Goal: Go to known website: Go to known website

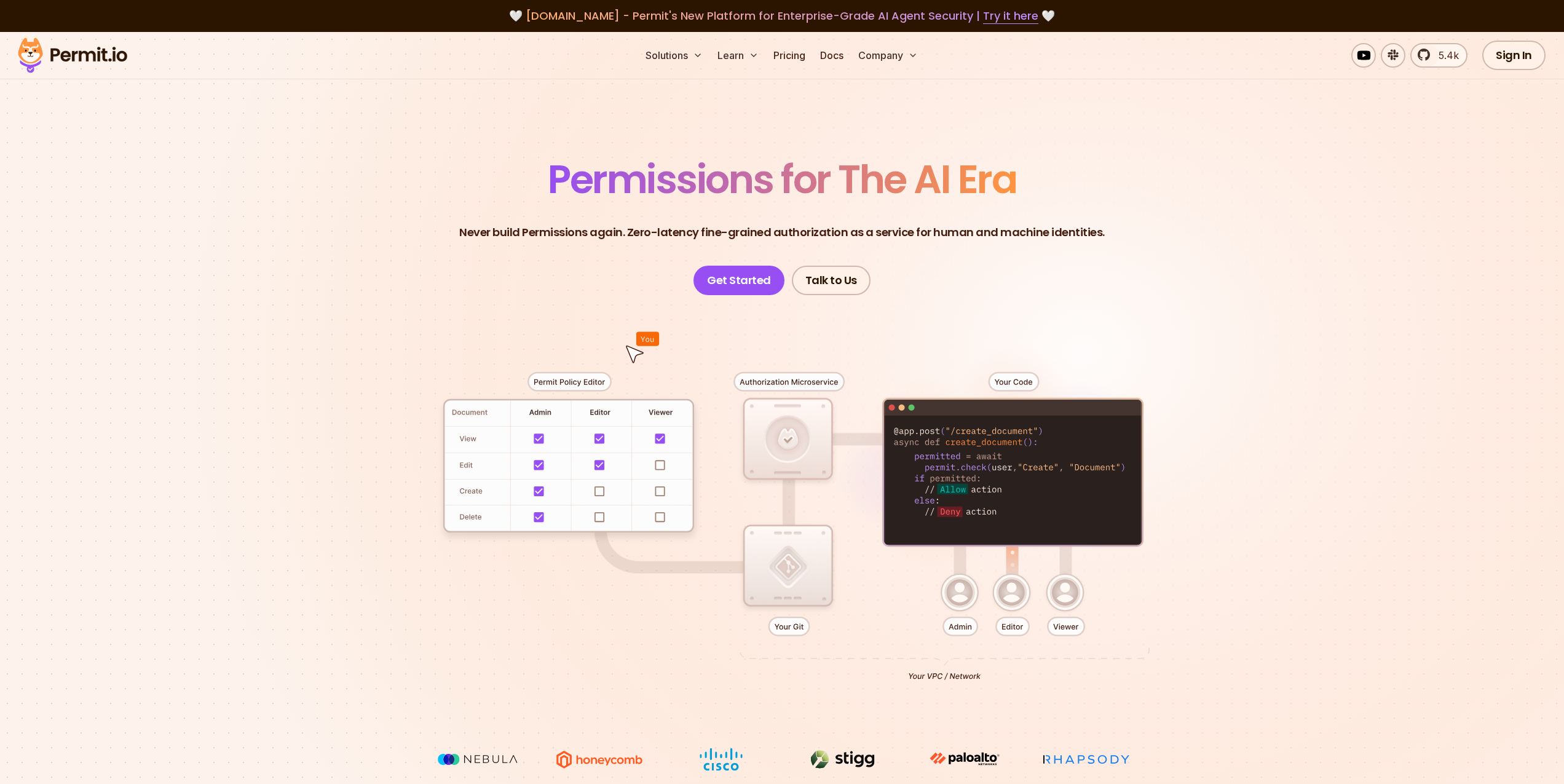
click at [907, 460] on div at bounding box center [782, 521] width 861 height 453
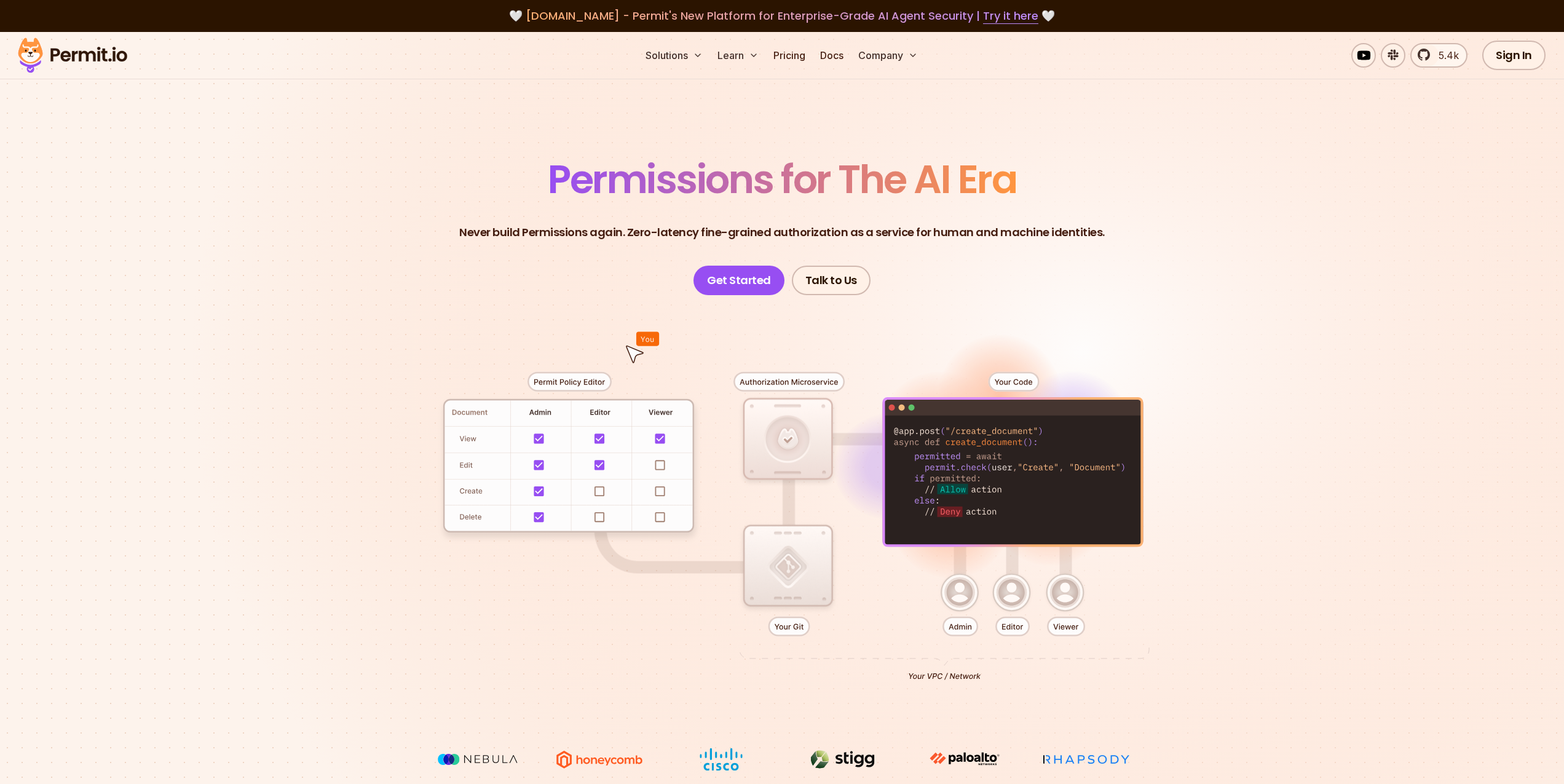
click at [783, 456] on div at bounding box center [782, 521] width 861 height 453
click at [590, 458] on div at bounding box center [782, 521] width 861 height 453
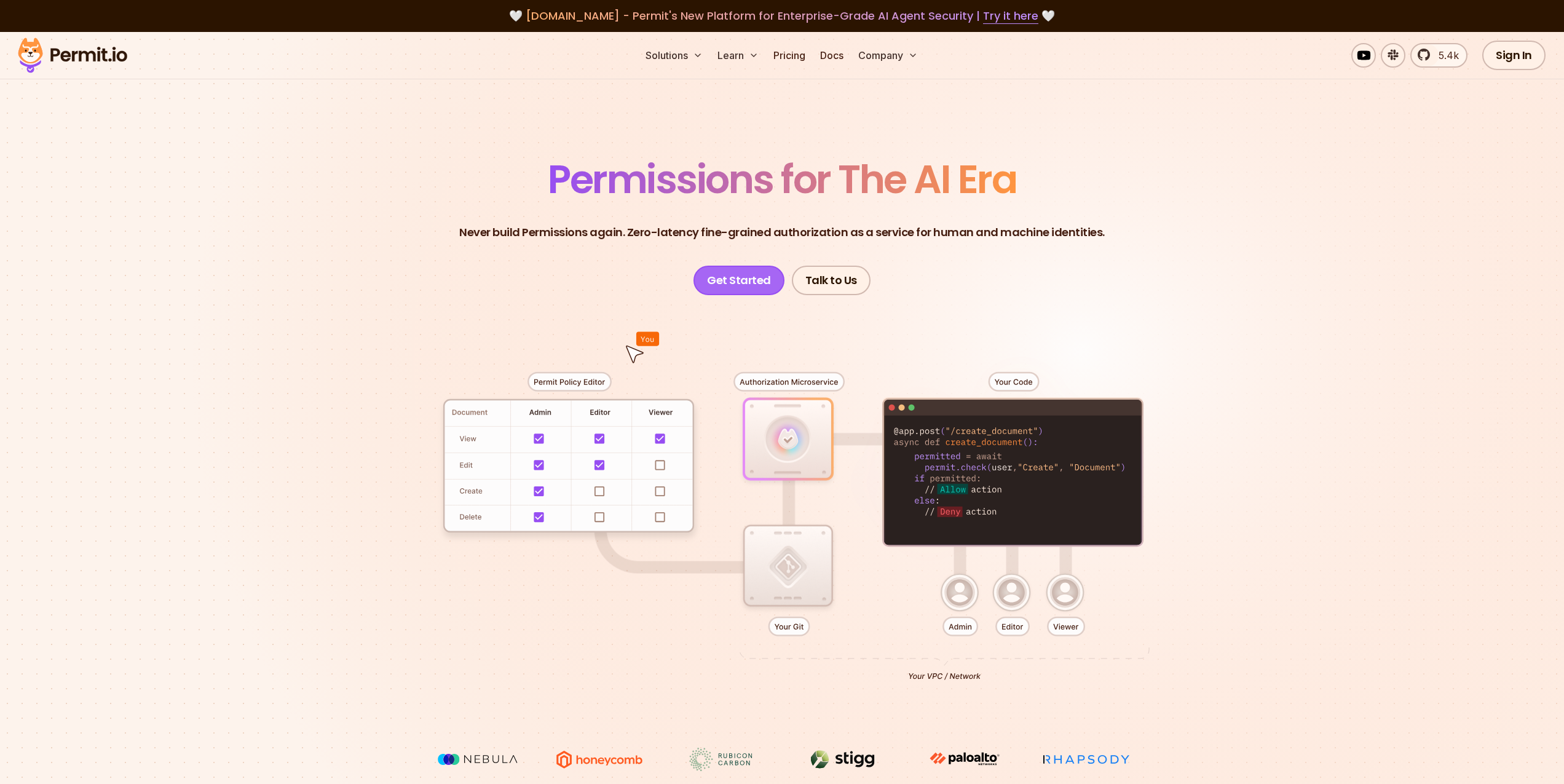
click at [729, 286] on link "Get Started" at bounding box center [738, 281] width 91 height 29
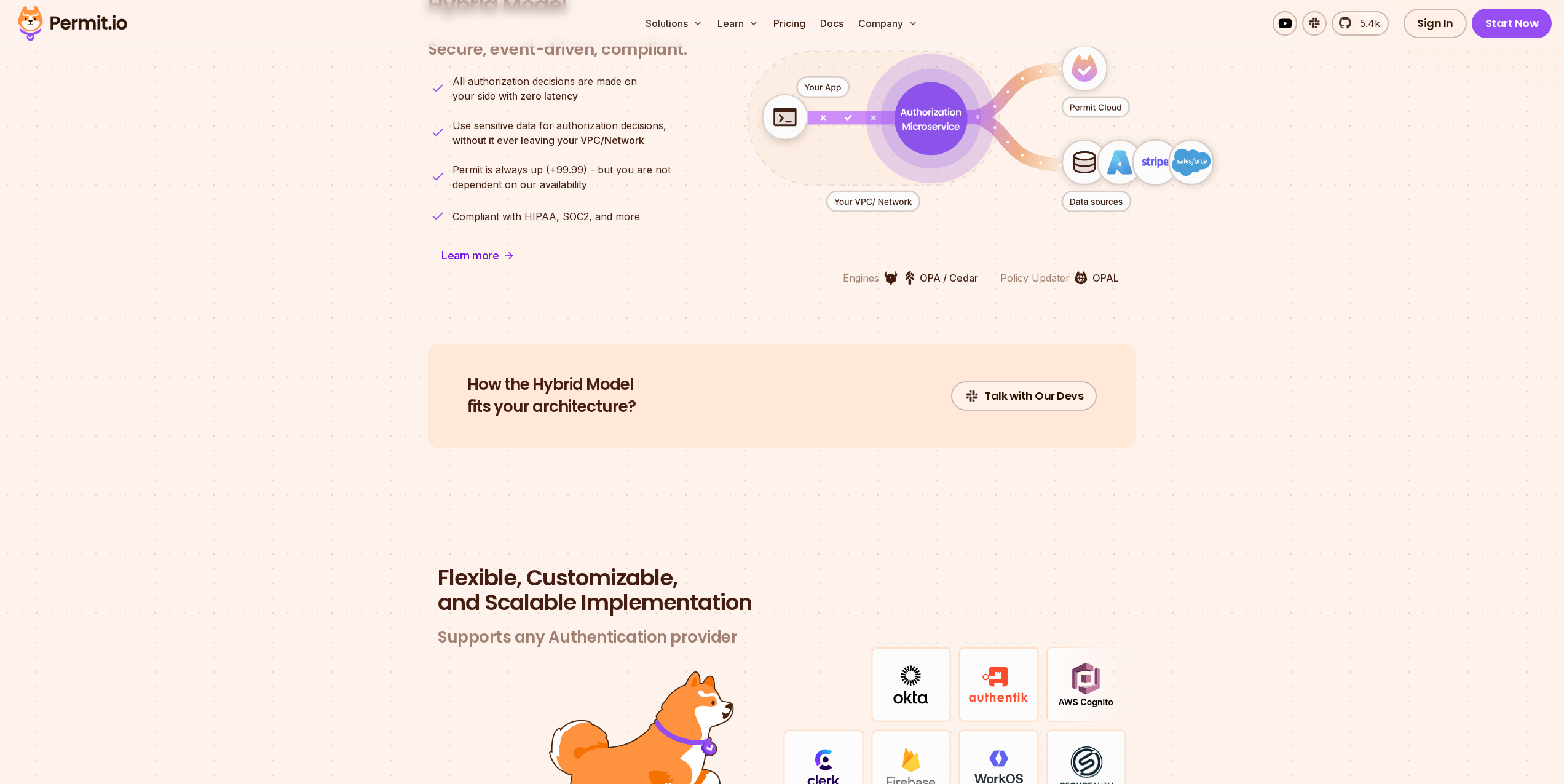
scroll to position [3244, 0]
